Goal: Task Accomplishment & Management: Use online tool/utility

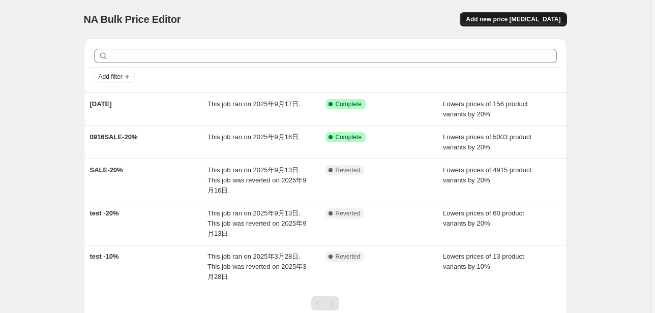
click at [528, 21] on span "Add new price [MEDICAL_DATA]" at bounding box center [513, 19] width 95 height 8
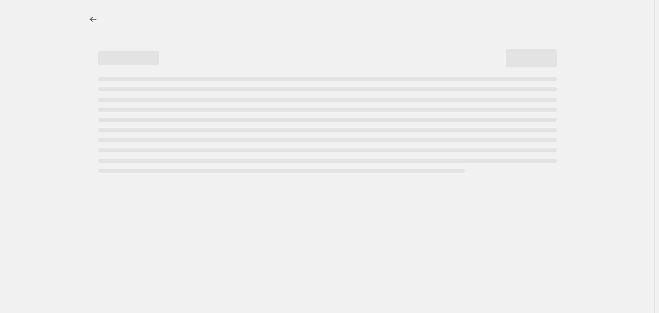
select select "percentage"
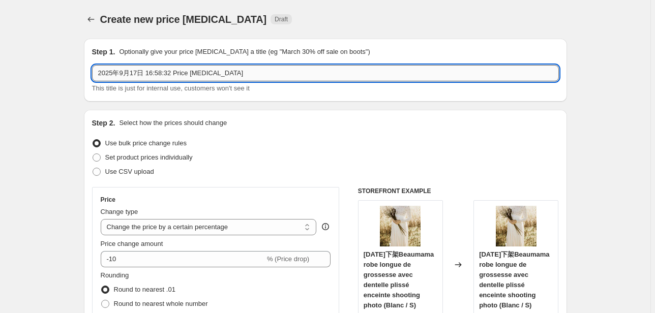
click at [248, 75] on input "2025年9月17日 16:58:32 Price [MEDICAL_DATA]" at bounding box center [325, 73] width 467 height 16
paste input "[DATE]"
type input "[DATE]"
click at [306, 18] on div "Create new price [MEDICAL_DATA] Draft" at bounding box center [262, 19] width 325 height 14
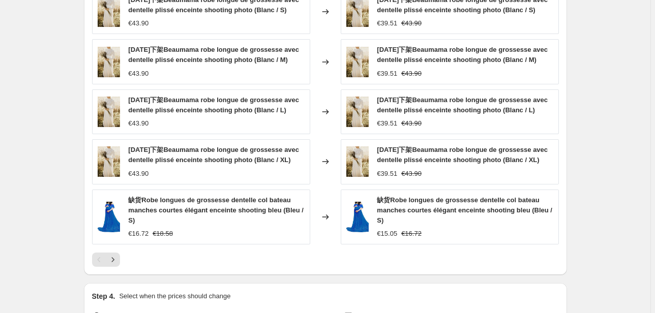
scroll to position [447, 0]
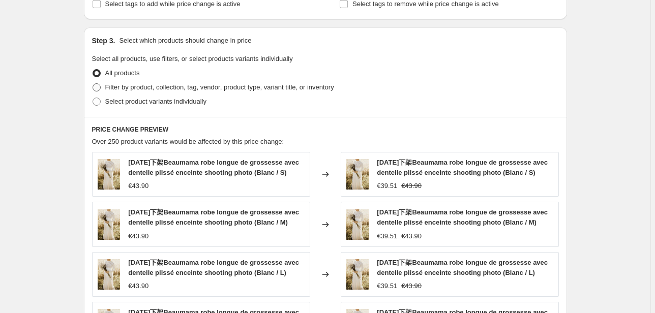
click at [109, 86] on span "Filter by product, collection, tag, vendor, product type, variant title, or inv…" at bounding box center [219, 87] width 229 height 8
click at [93, 84] on input "Filter by product, collection, tag, vendor, product type, variant title, or inv…" at bounding box center [93, 83] width 1 height 1
radio input "true"
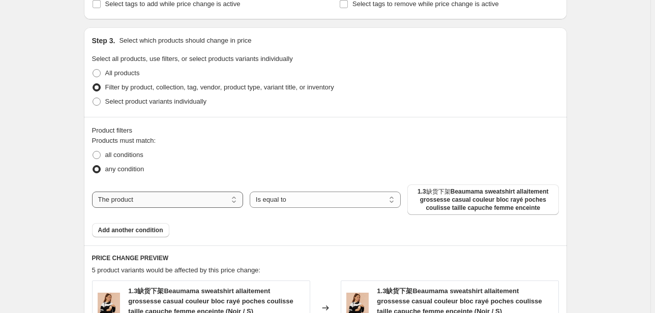
click at [140, 203] on select "The product The product's collection The product's tag The product's vendor The…" at bounding box center [167, 200] width 151 height 16
select select "tag"
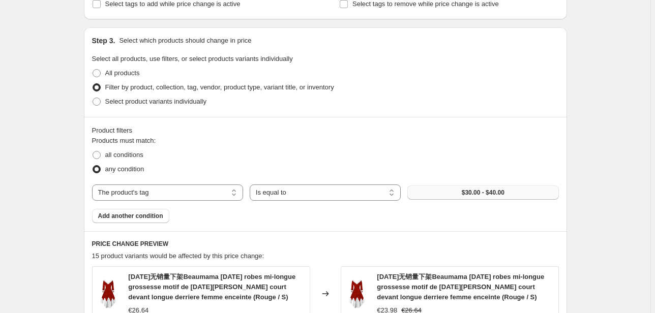
click at [495, 194] on span "$30.00 - $40.00" at bounding box center [483, 193] width 43 height 8
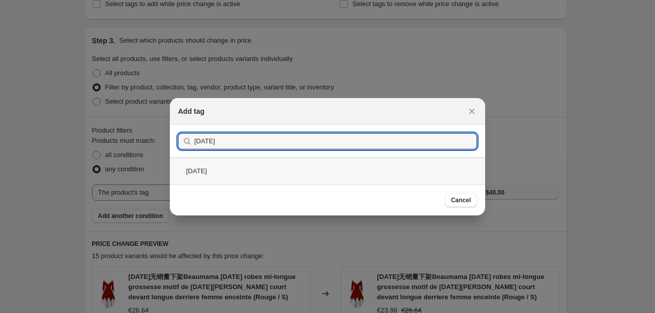
type input "[DATE]"
click at [245, 166] on div "[DATE]" at bounding box center [327, 171] width 315 height 27
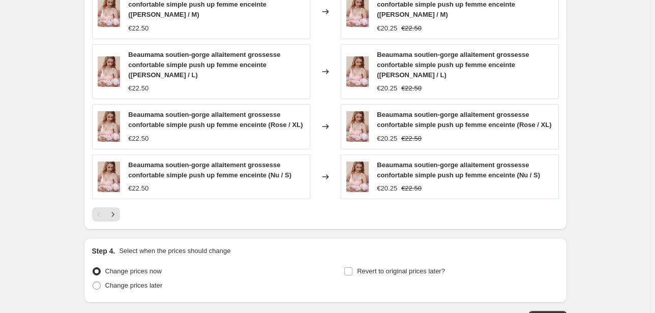
scroll to position [833, 0]
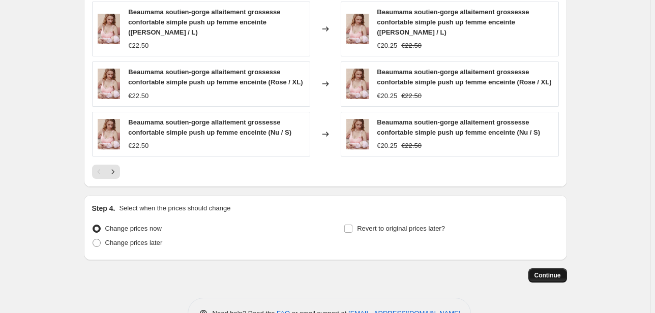
click at [553, 272] on span "Continue" at bounding box center [547, 276] width 26 height 8
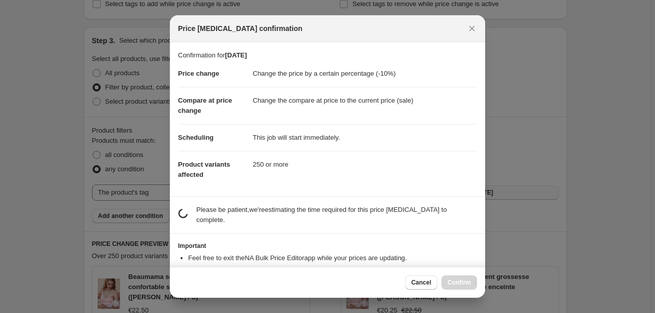
scroll to position [0, 0]
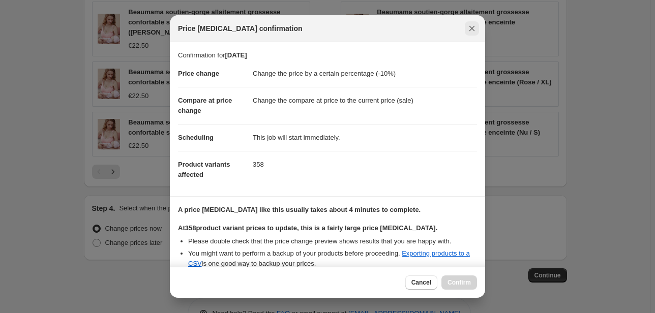
click at [476, 28] on icon "Close" at bounding box center [472, 28] width 10 height 10
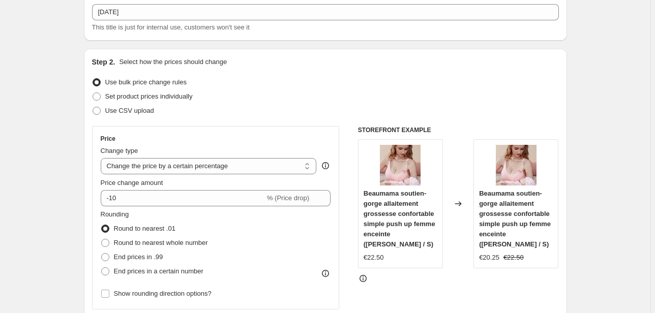
scroll to position [60, 0]
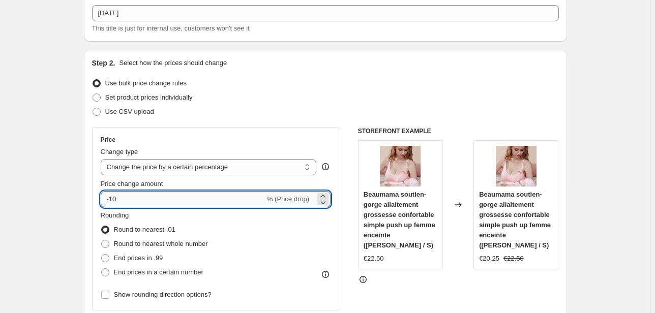
click at [115, 202] on input "-10" at bounding box center [183, 199] width 164 height 16
type input "-20"
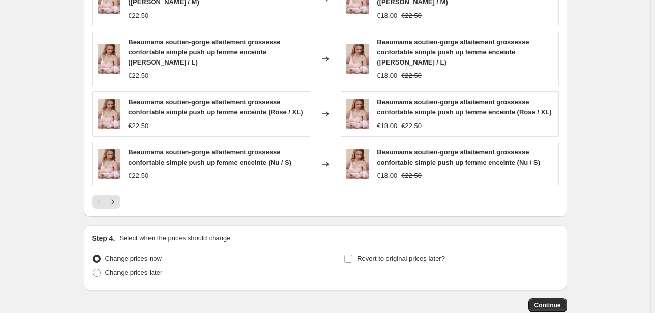
scroll to position [833, 0]
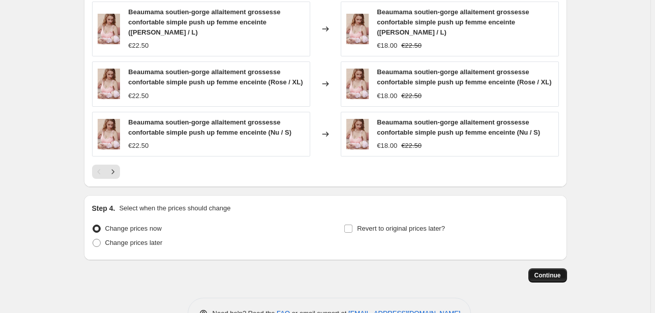
click at [557, 272] on span "Continue" at bounding box center [547, 276] width 26 height 8
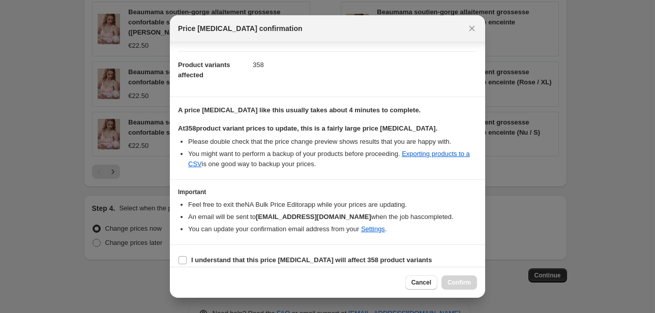
scroll to position [107, 0]
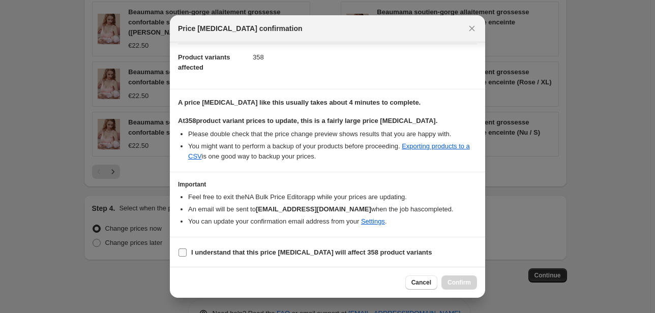
click at [182, 250] on input "I understand that this price [MEDICAL_DATA] will affect 358 product variants" at bounding box center [182, 253] width 8 height 8
checkbox input "true"
click at [464, 284] on span "Confirm" at bounding box center [458, 283] width 23 height 8
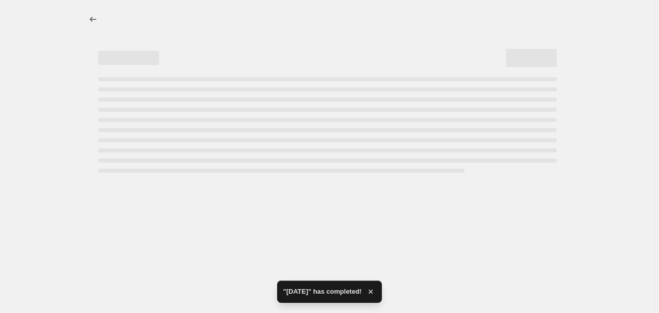
select select "percentage"
select select "tag"
